Goal: Navigation & Orientation: Find specific page/section

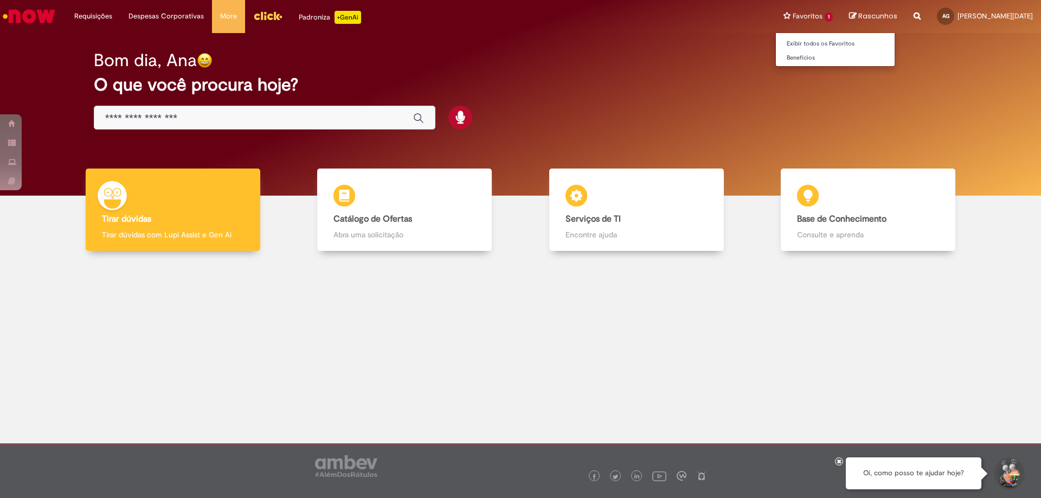
click at [780, 15] on li "Favoritos 1 Exibir todos os Favoritos Benefícios" at bounding box center [809, 16] width 66 height 33
click at [779, 44] on link "Exibir todos os Favoritos" at bounding box center [835, 44] width 119 height 12
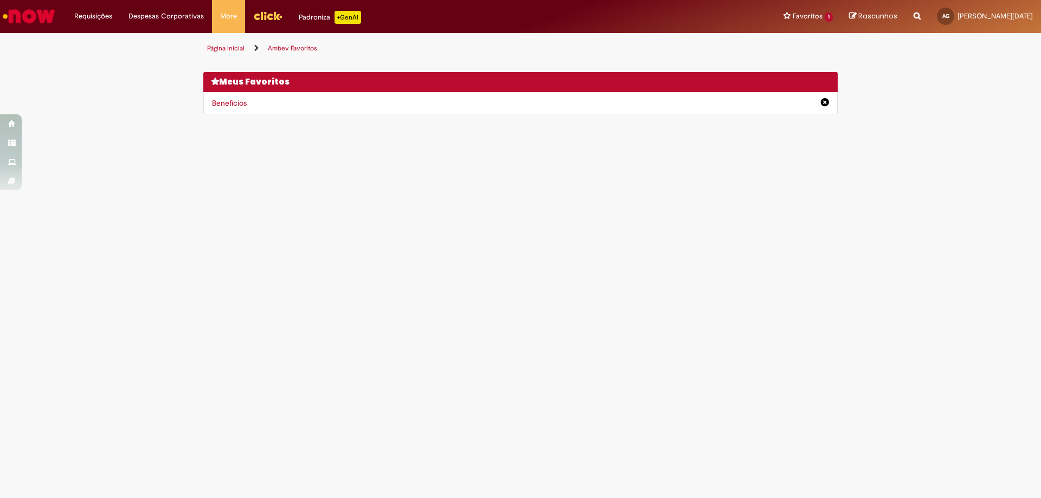
click at [18, 21] on img "Ir para a Homepage" at bounding box center [29, 16] width 56 height 22
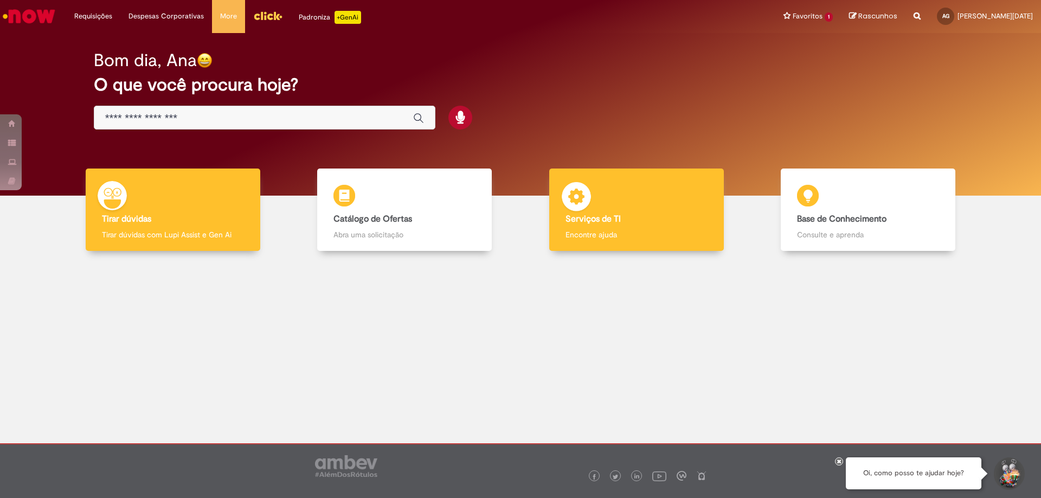
click at [605, 210] on div "Serviços de TI Serviços de TI Encontre ajuda" at bounding box center [636, 210] width 175 height 83
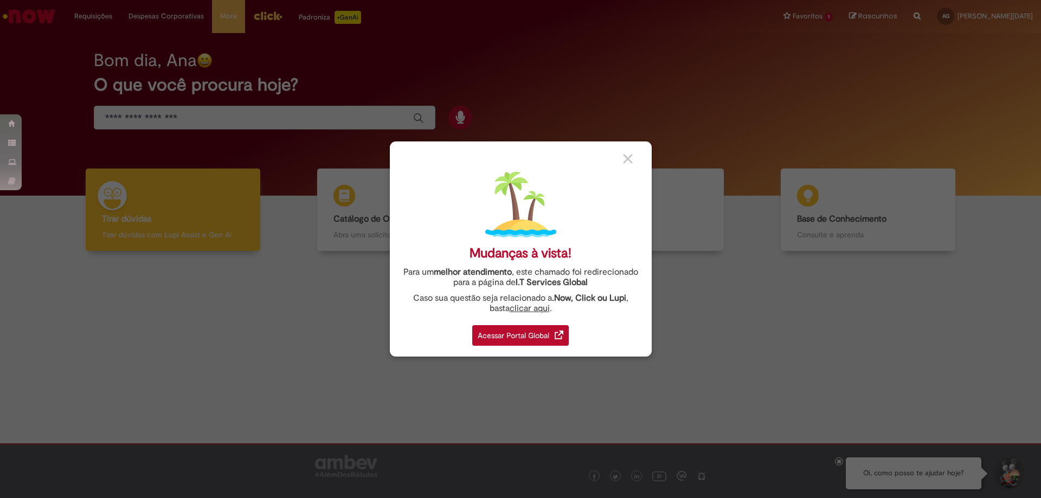
click at [533, 334] on div "Acessar Portal Global" at bounding box center [520, 335] width 97 height 21
